Goal: Information Seeking & Learning: Learn about a topic

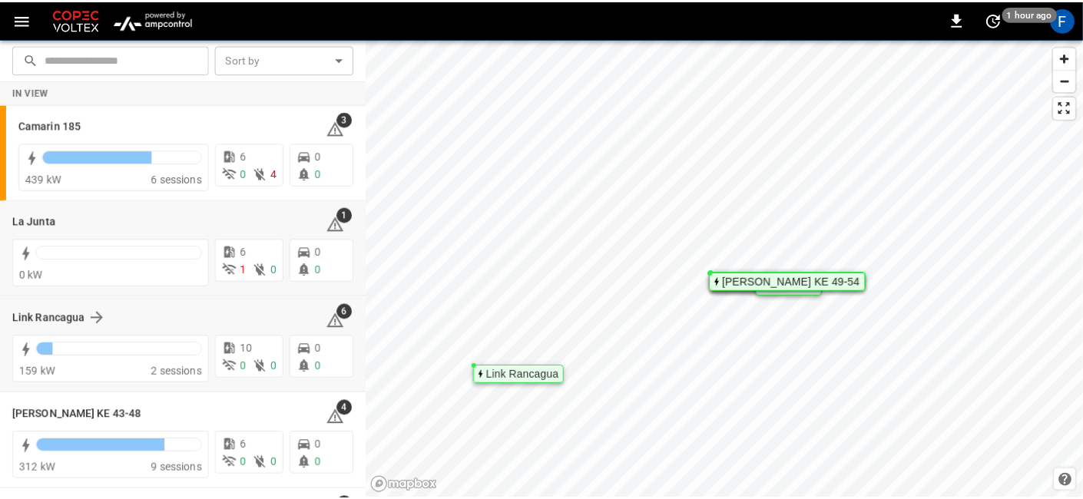
scroll to position [88, 0]
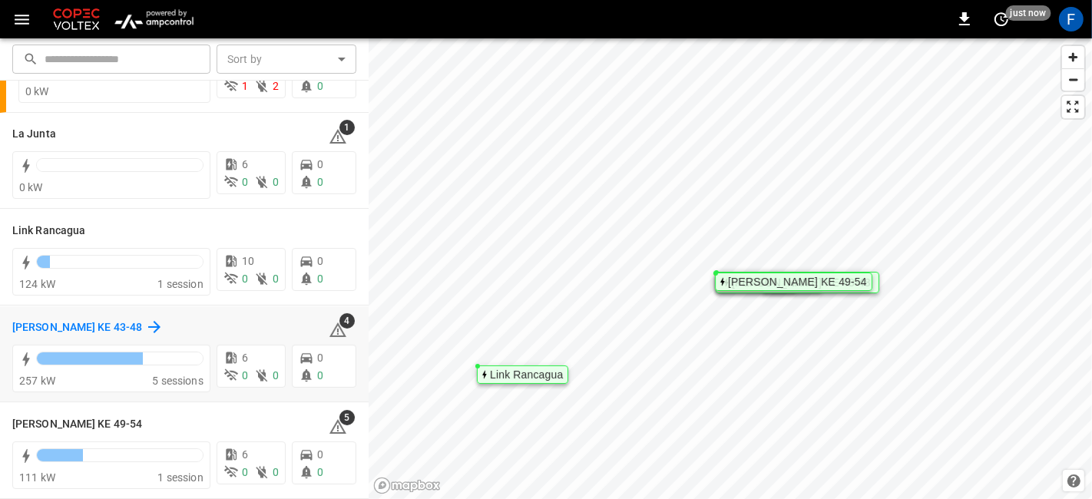
click at [31, 321] on h6 "[PERSON_NAME] KE 43-48" at bounding box center [77, 327] width 130 height 17
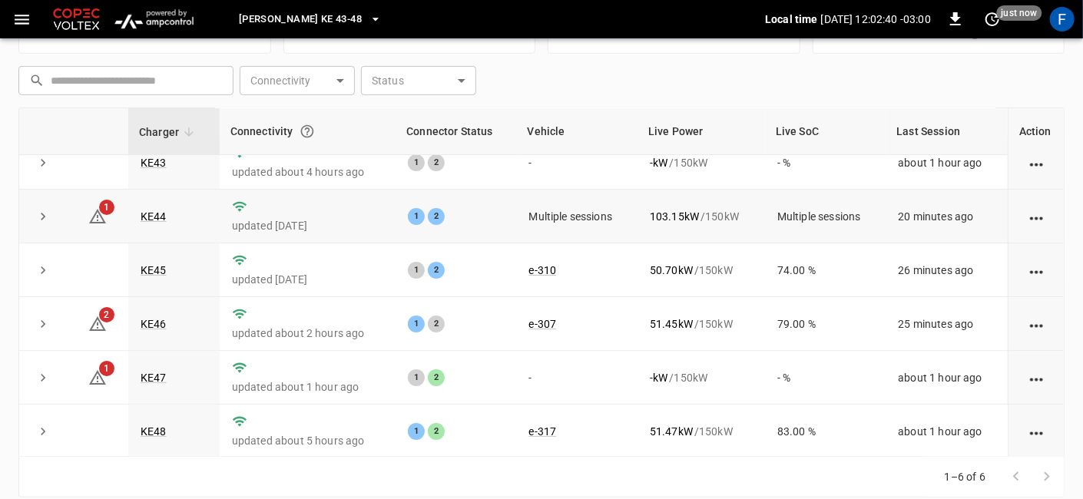
scroll to position [215, 0]
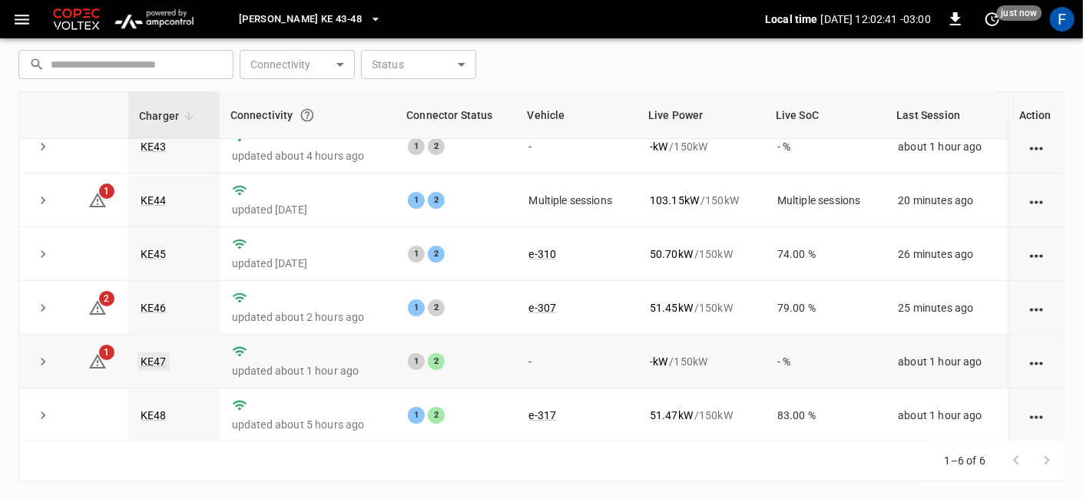
click at [157, 361] on link "KE47" at bounding box center [153, 361] width 32 height 18
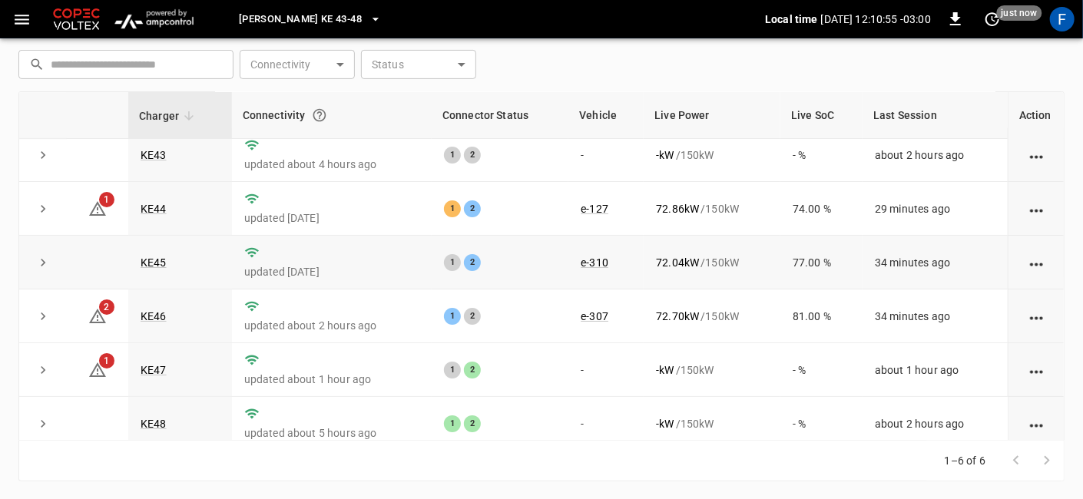
scroll to position [19, 0]
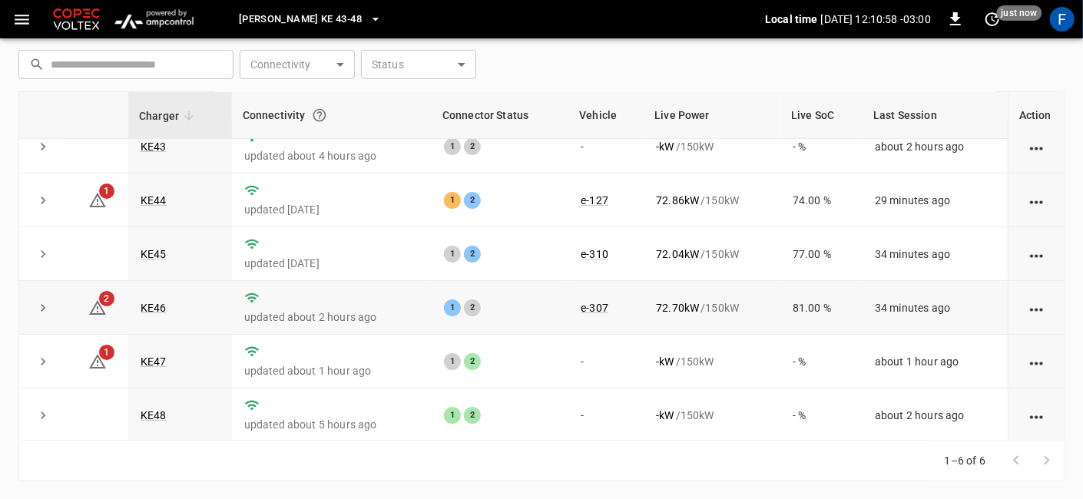
click at [156, 315] on td "KE46" at bounding box center [180, 308] width 104 height 54
click at [154, 309] on link "KE46" at bounding box center [153, 308] width 32 height 18
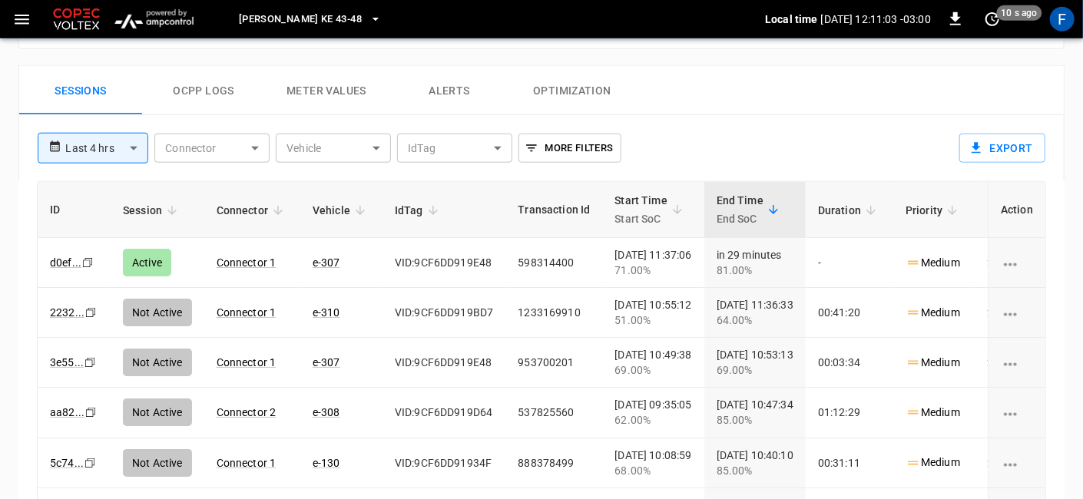
scroll to position [531, 0]
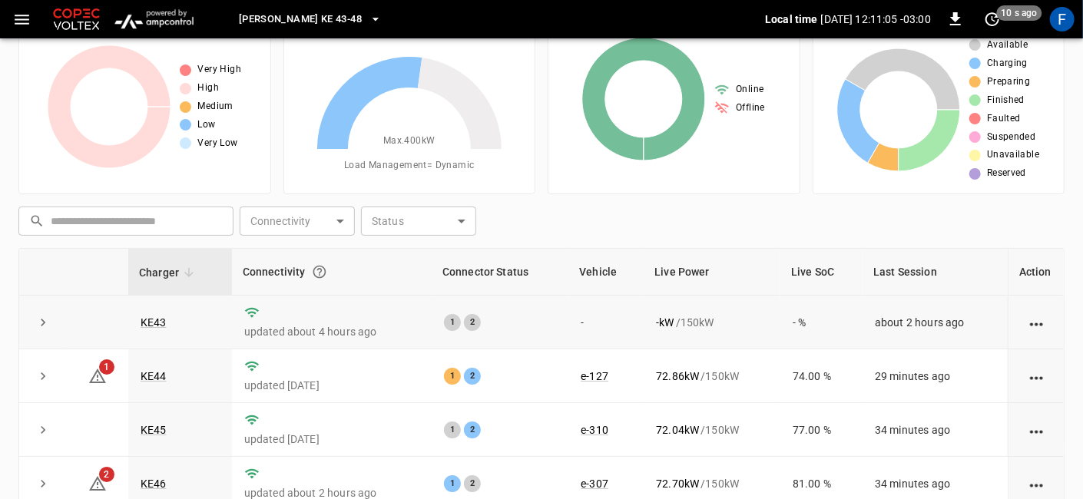
scroll to position [85, 0]
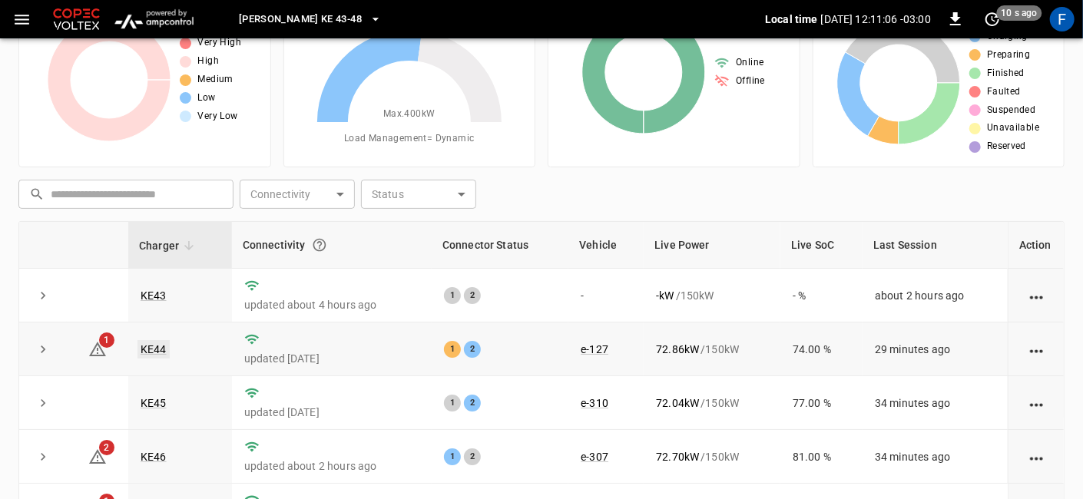
click at [158, 349] on link "KE44" at bounding box center [153, 349] width 32 height 18
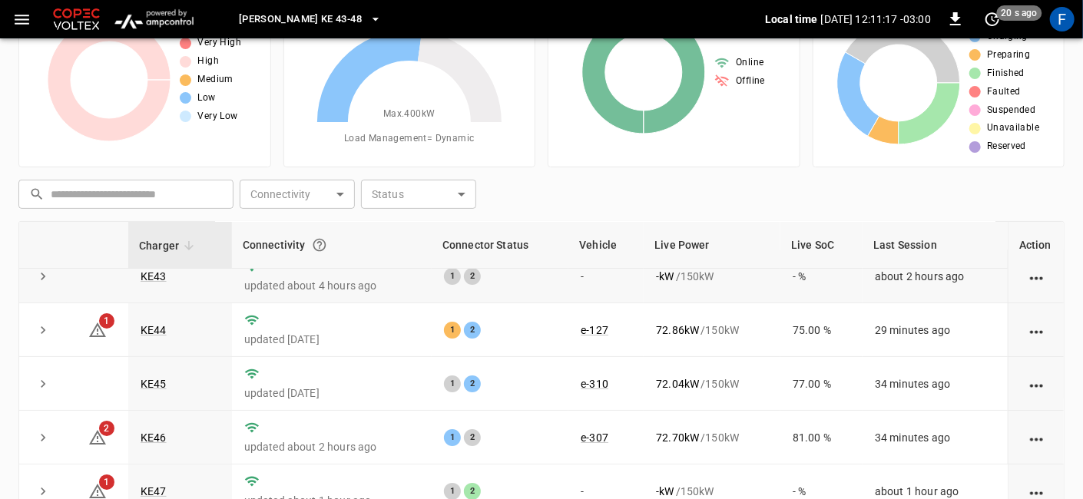
scroll to position [215, 0]
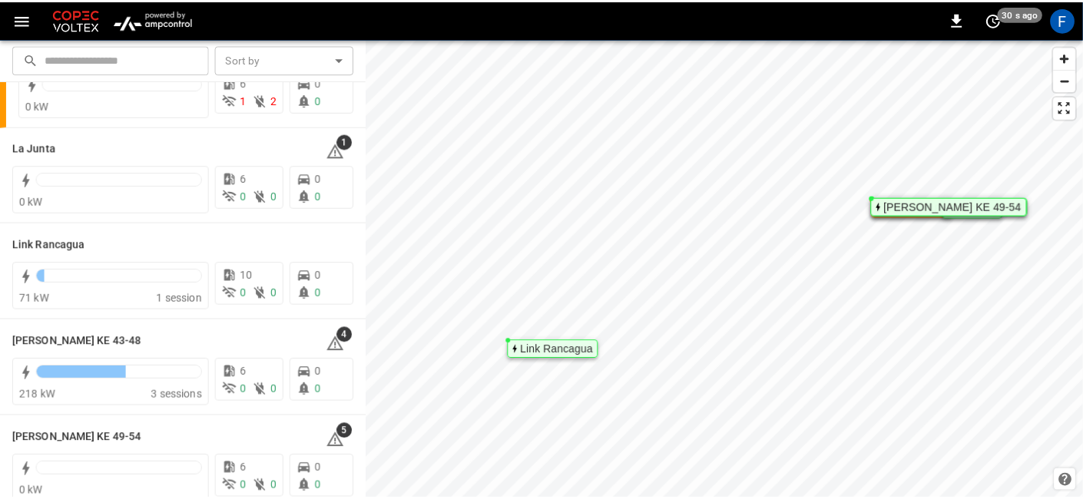
scroll to position [88, 0]
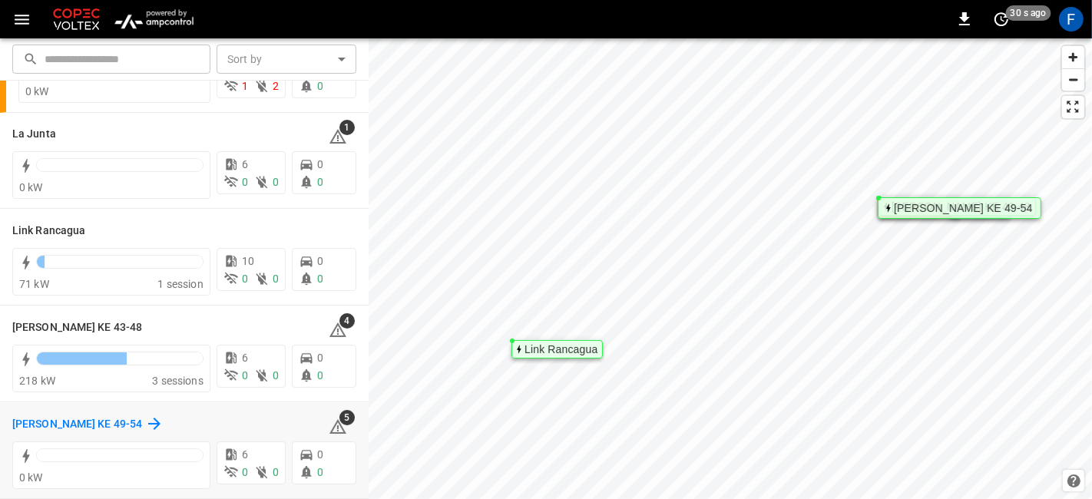
click at [39, 420] on h6 "[PERSON_NAME] KE 49-54" at bounding box center [77, 424] width 130 height 17
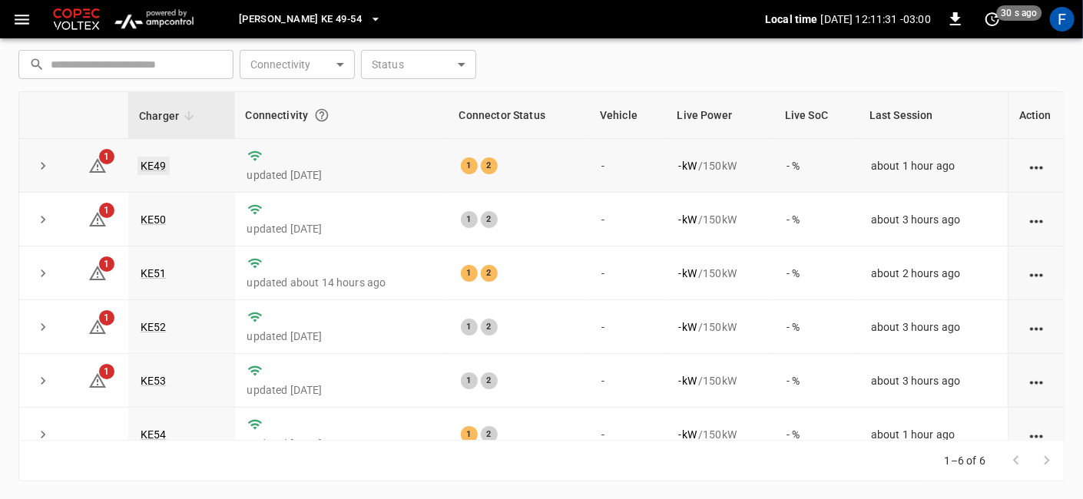
click at [151, 166] on link "KE49" at bounding box center [153, 166] width 32 height 18
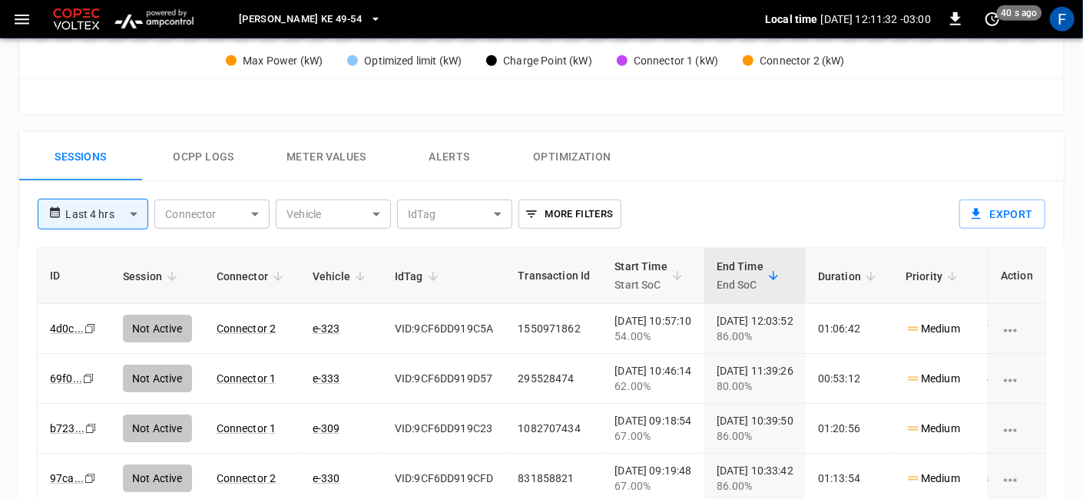
scroll to position [682, 0]
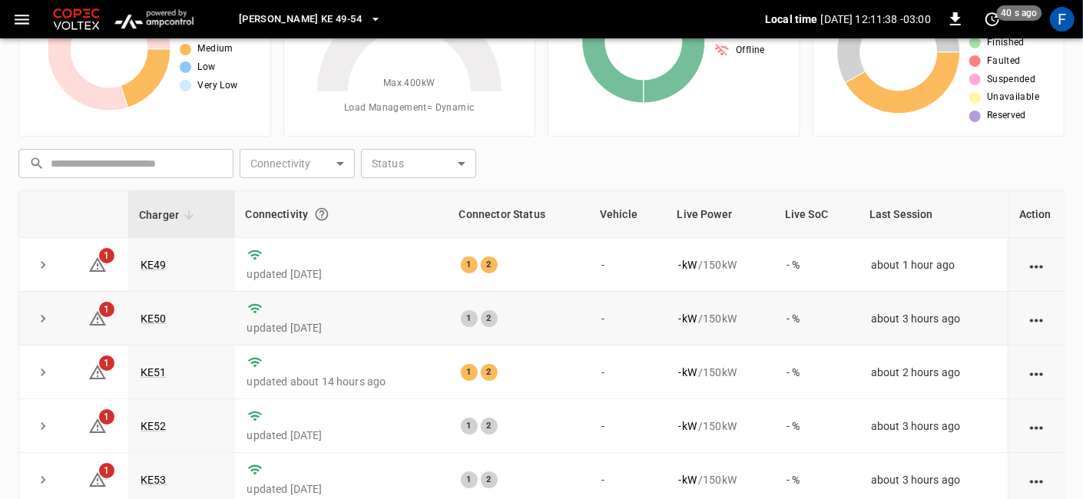
scroll to position [215, 0]
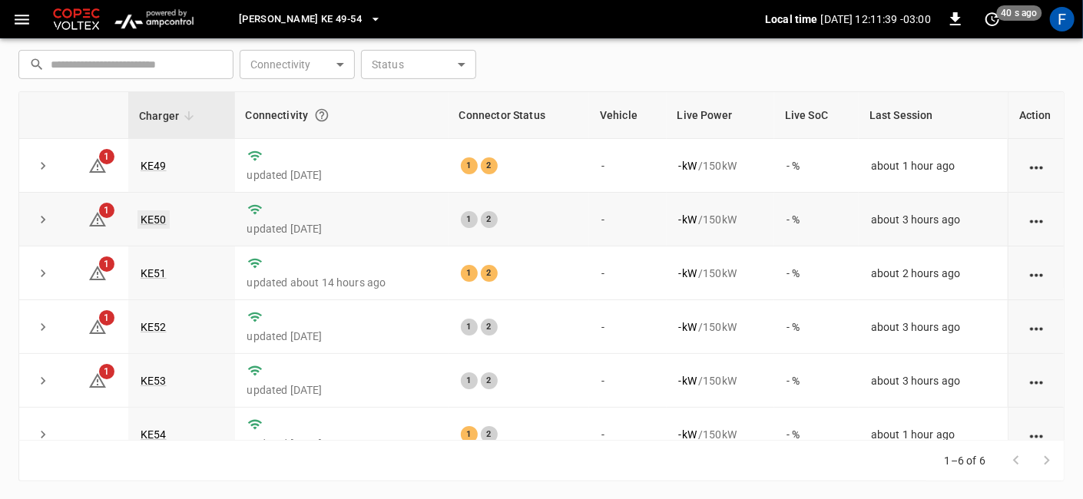
click at [164, 218] on link "KE50" at bounding box center [153, 219] width 32 height 18
click at [155, 264] on td "KE51" at bounding box center [181, 274] width 107 height 54
click at [154, 270] on link "KE51" at bounding box center [153, 273] width 32 height 18
click at [159, 328] on link "KE52" at bounding box center [153, 327] width 32 height 18
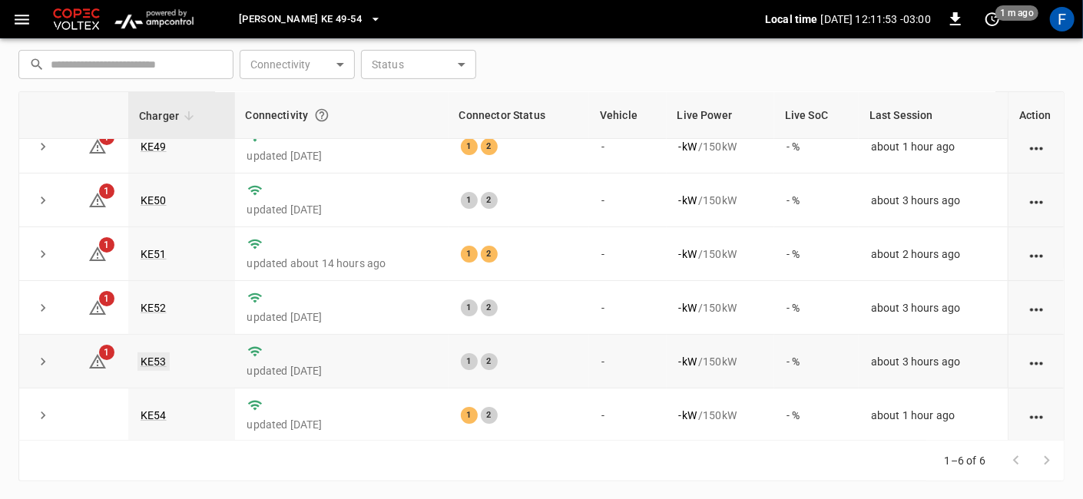
click at [152, 354] on link "KE53" at bounding box center [153, 361] width 32 height 18
click at [150, 411] on link "KE54" at bounding box center [153, 415] width 32 height 18
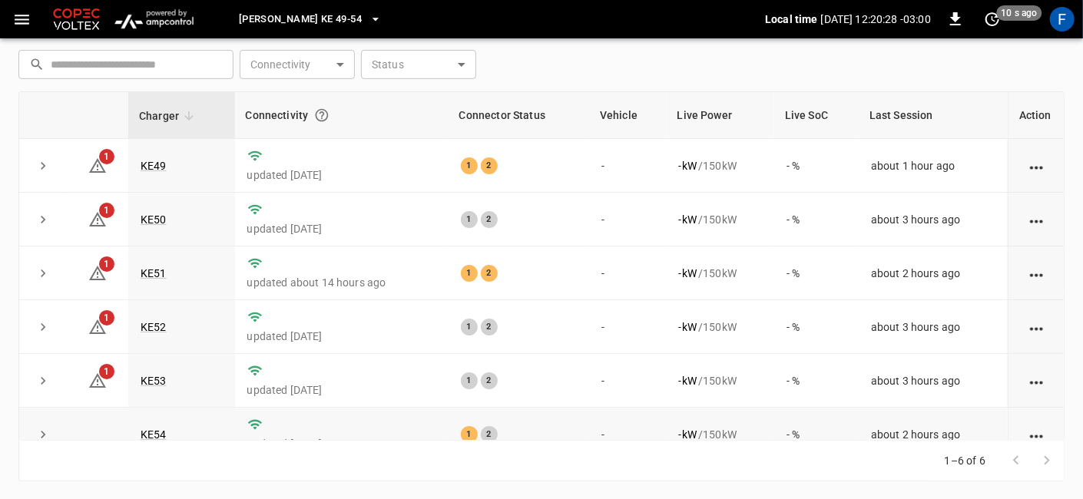
scroll to position [19, 0]
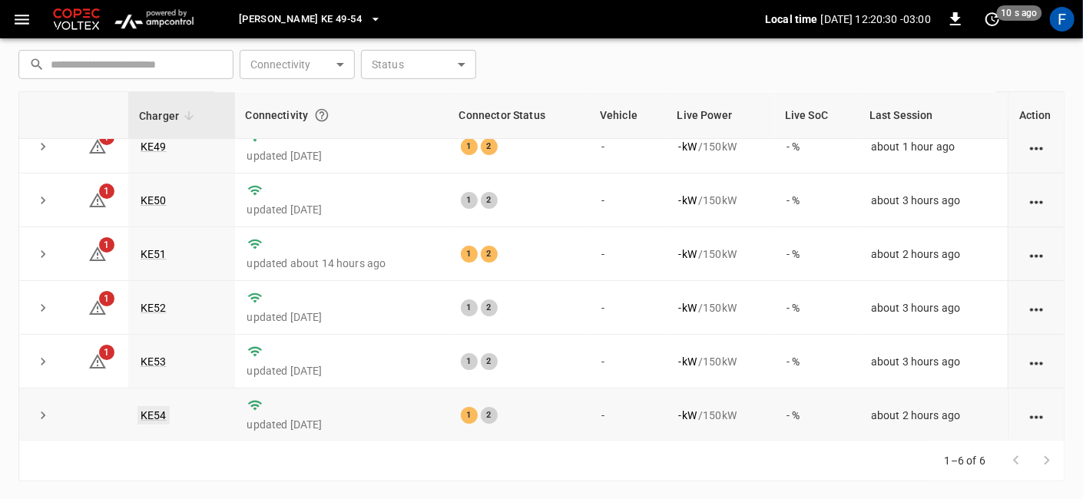
click at [160, 414] on link "KE54" at bounding box center [153, 415] width 32 height 18
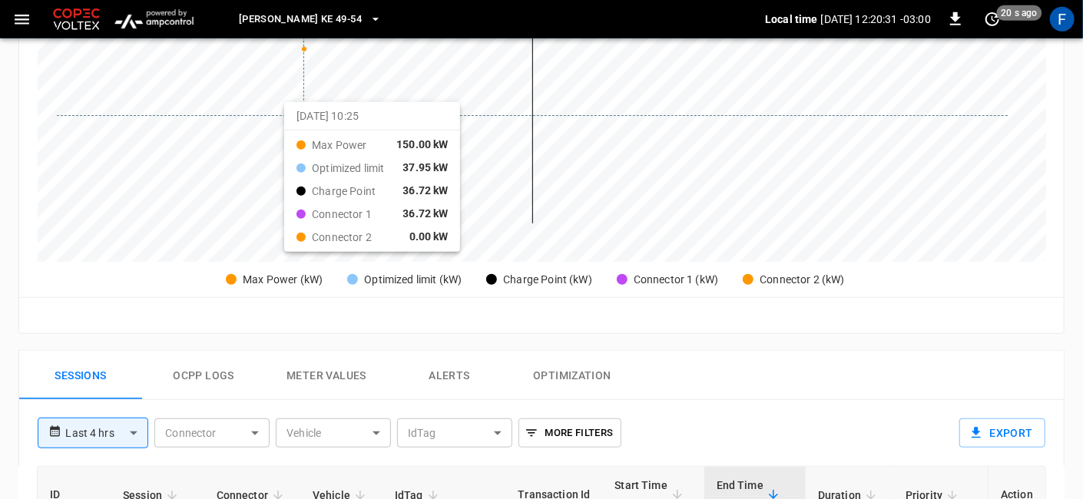
scroll to position [768, 0]
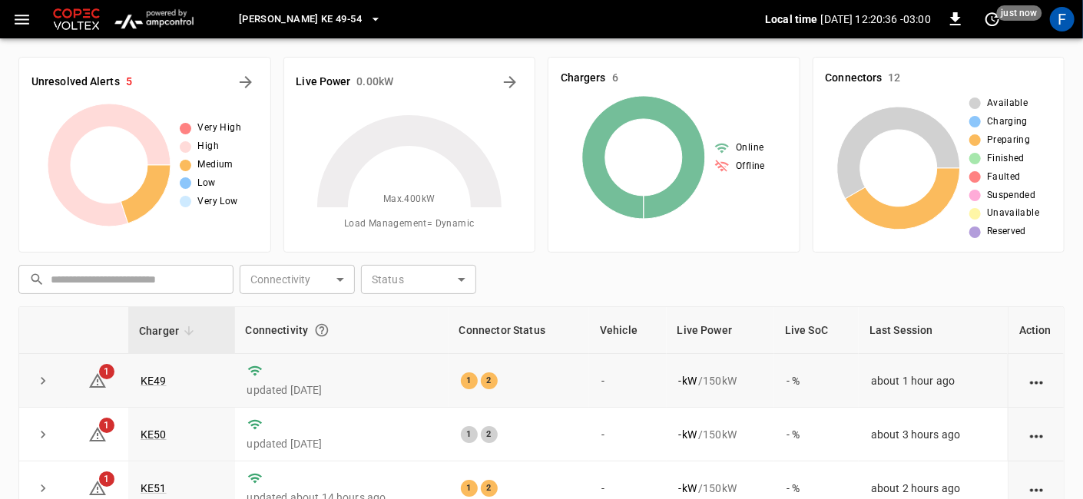
click at [167, 383] on td "KE49" at bounding box center [181, 381] width 107 height 54
click at [164, 382] on link "KE49" at bounding box center [153, 381] width 32 height 18
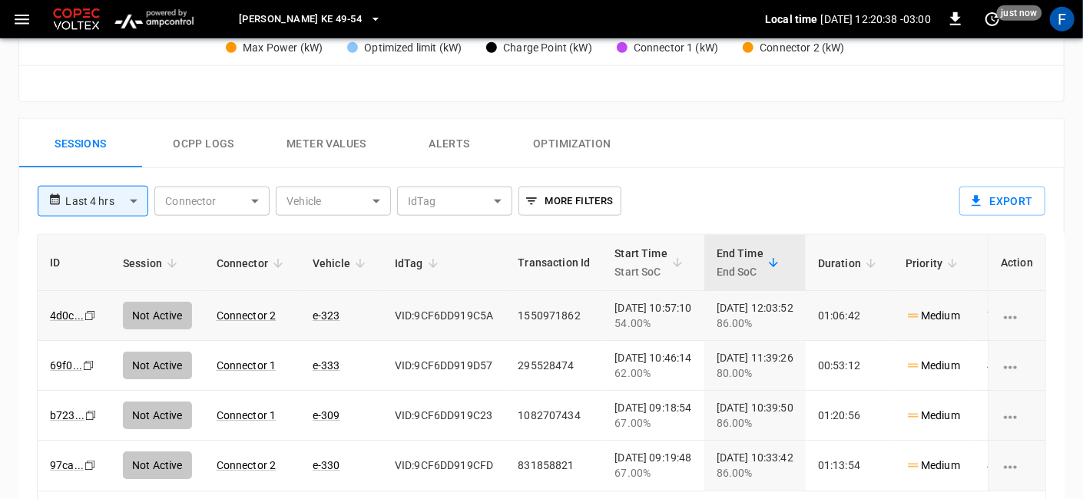
scroll to position [682, 0]
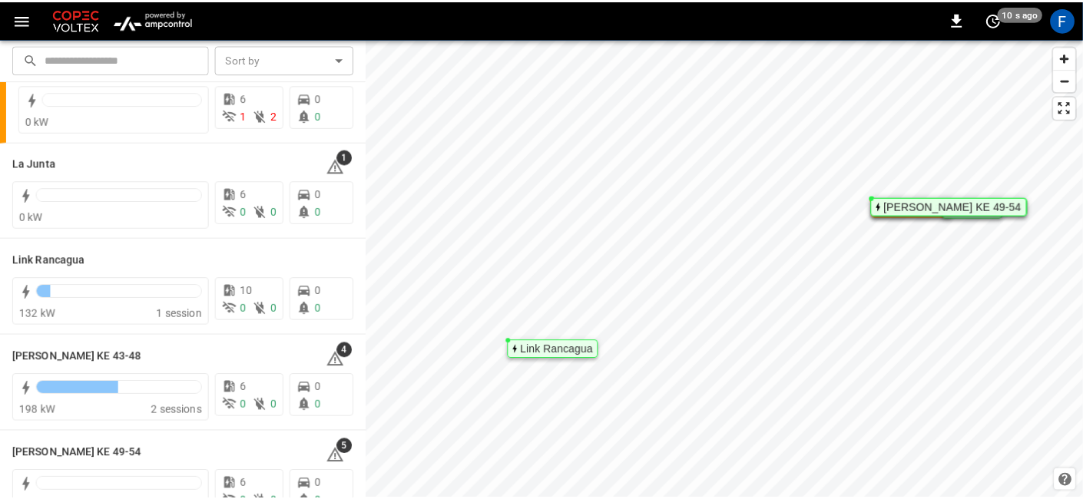
scroll to position [85, 0]
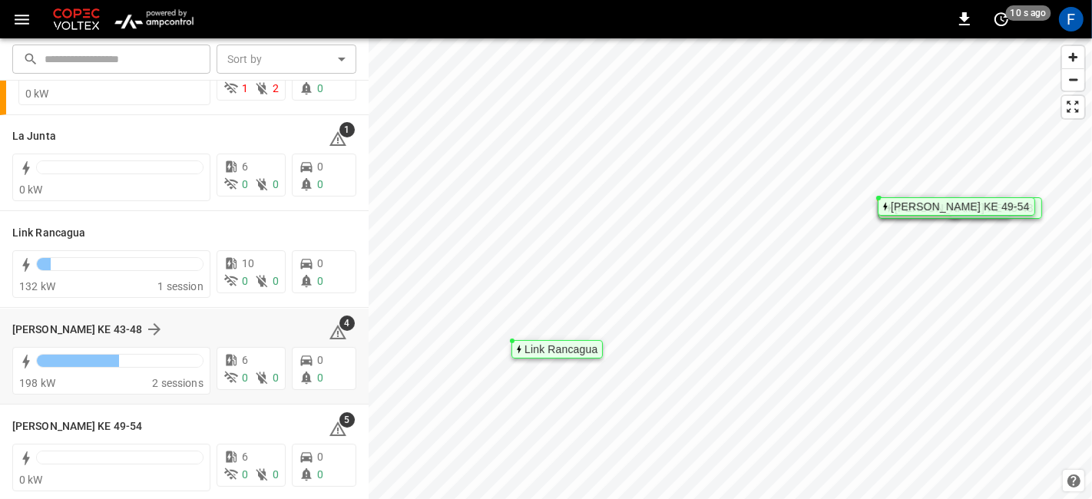
click at [9, 326] on div "[PERSON_NAME] KE 43-48 4 198 kW 2 sessions 6 0 0 0 0" at bounding box center [184, 357] width 369 height 96
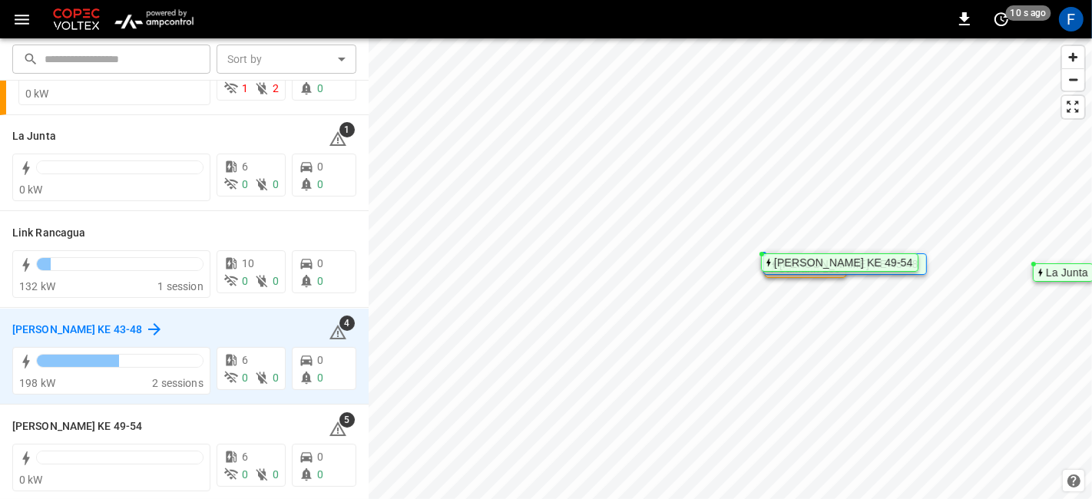
click at [42, 330] on h6 "[PERSON_NAME] KE 43-48" at bounding box center [77, 330] width 130 height 17
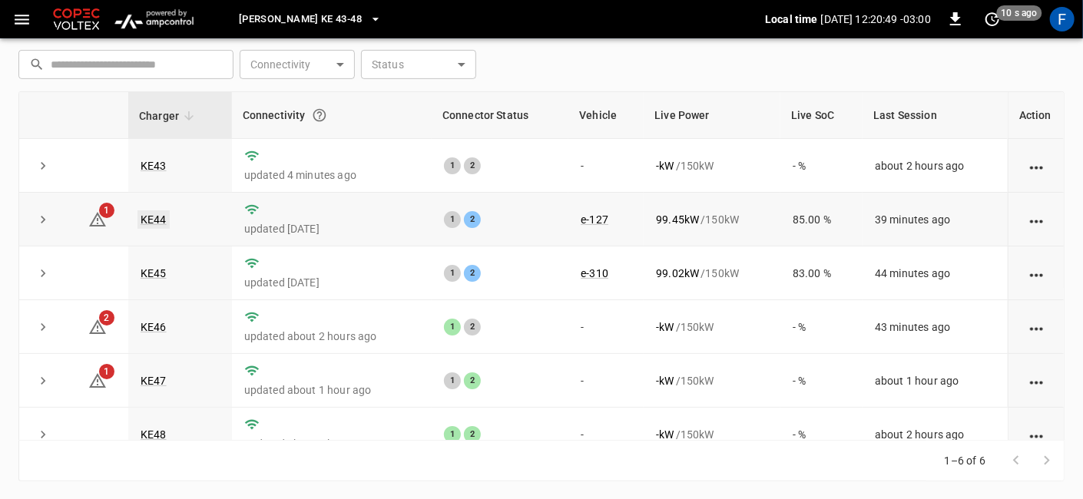
click at [151, 218] on link "KE44" at bounding box center [153, 219] width 32 height 18
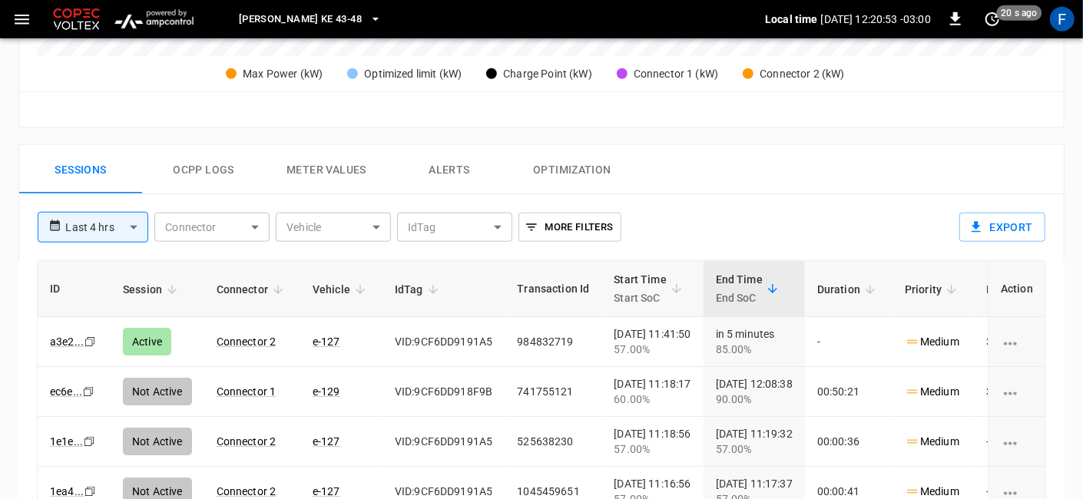
scroll to position [682, 0]
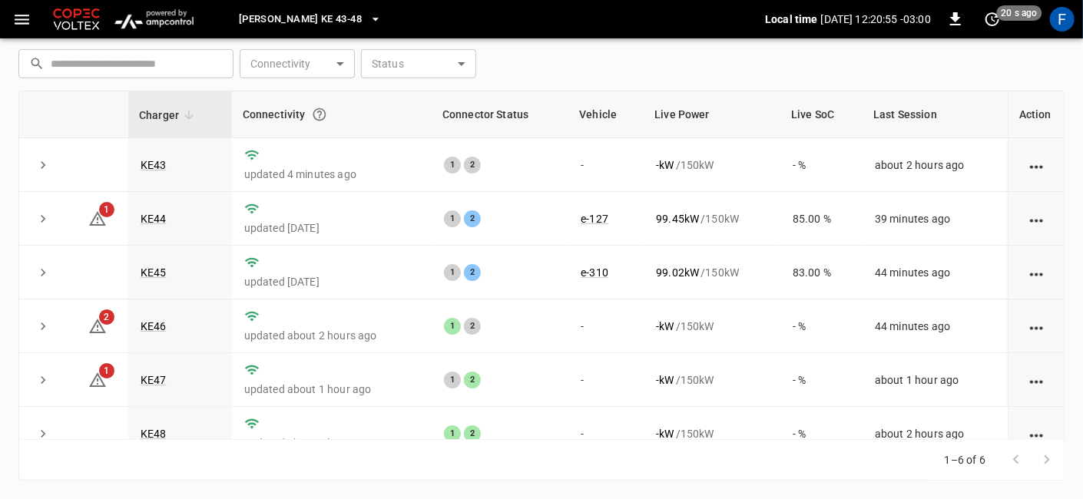
scroll to position [215, 0]
click at [146, 281] on link "KE45" at bounding box center [153, 273] width 32 height 18
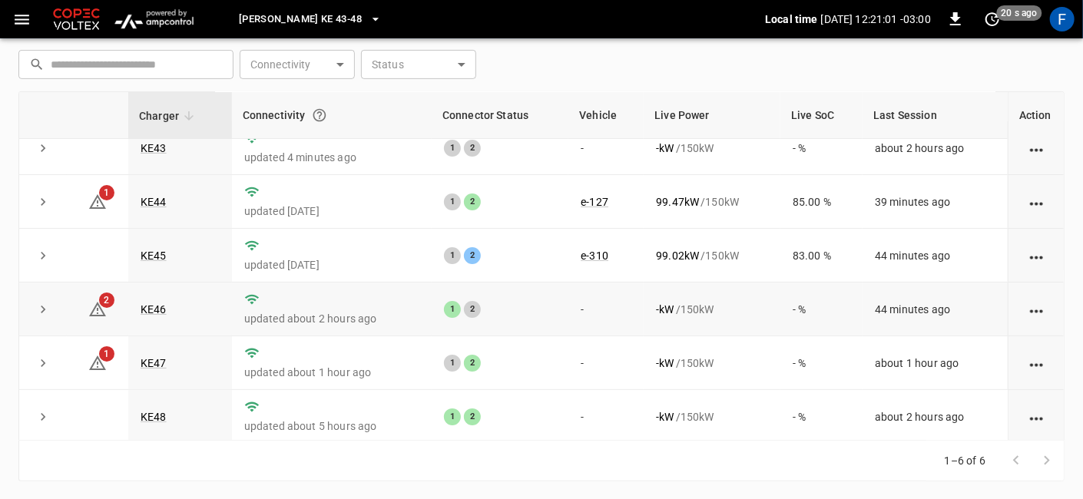
scroll to position [19, 0]
click at [149, 316] on td "KE46" at bounding box center [180, 308] width 104 height 54
click at [151, 311] on link "KE46" at bounding box center [153, 308] width 32 height 18
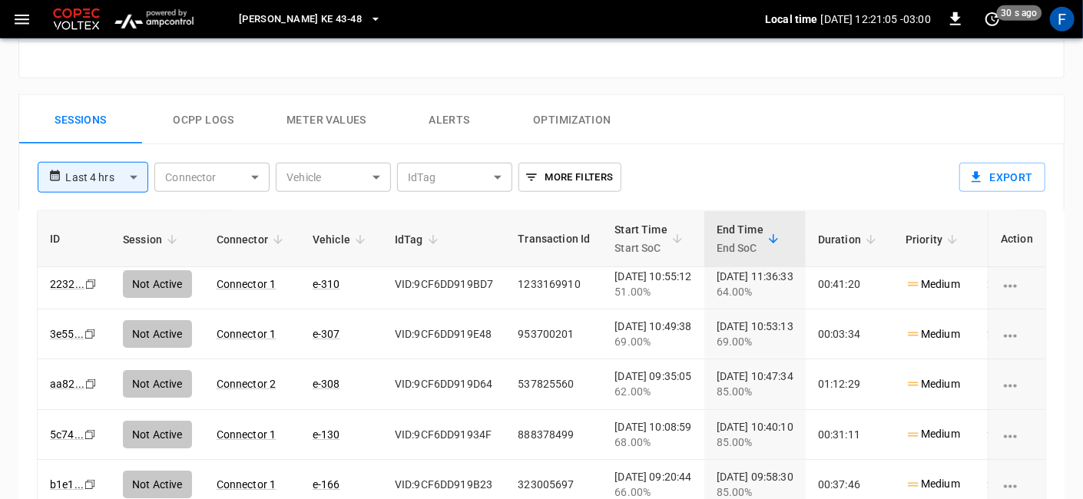
scroll to position [22, 0]
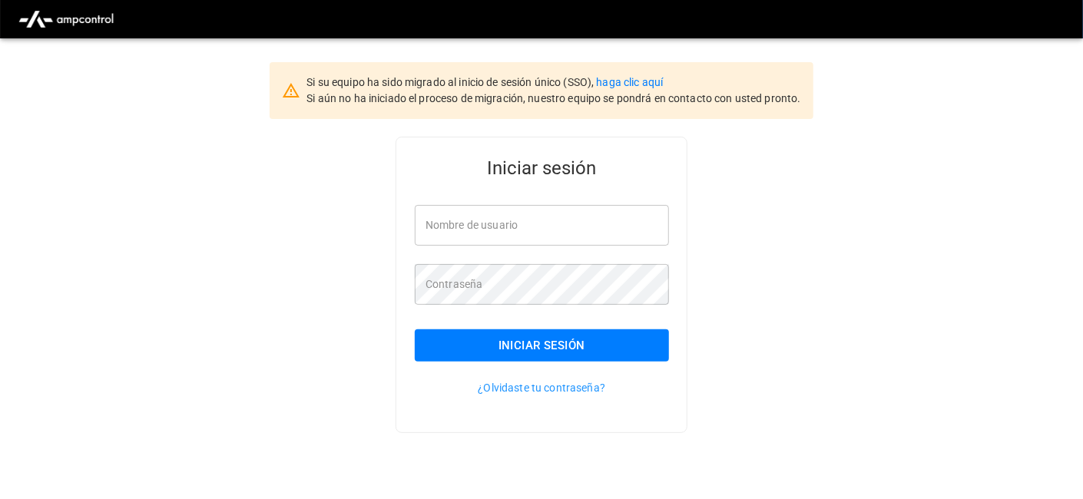
scroll to position [38, 0]
